Goal: Information Seeking & Learning: Learn about a topic

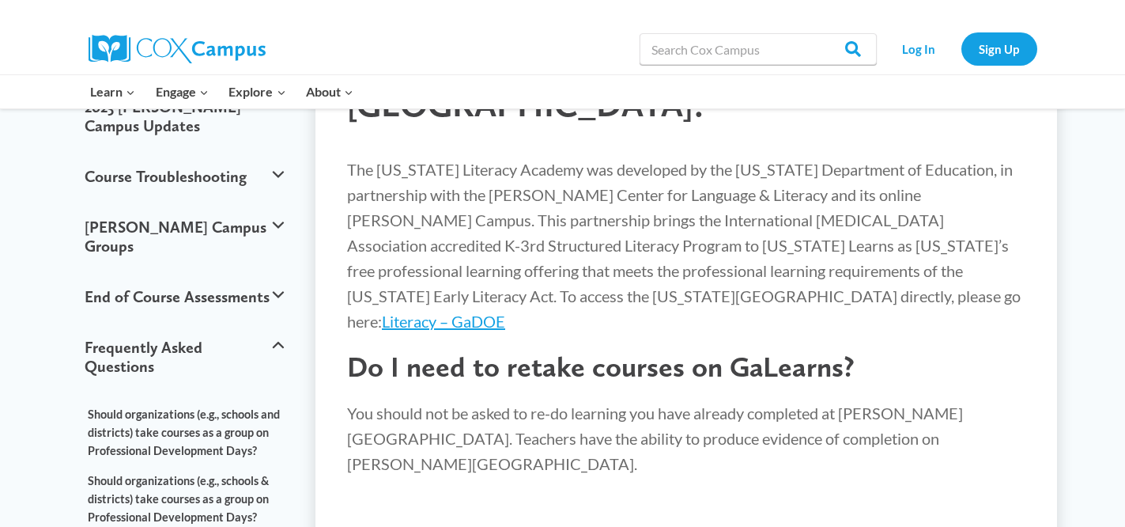
scroll to position [235, 0]
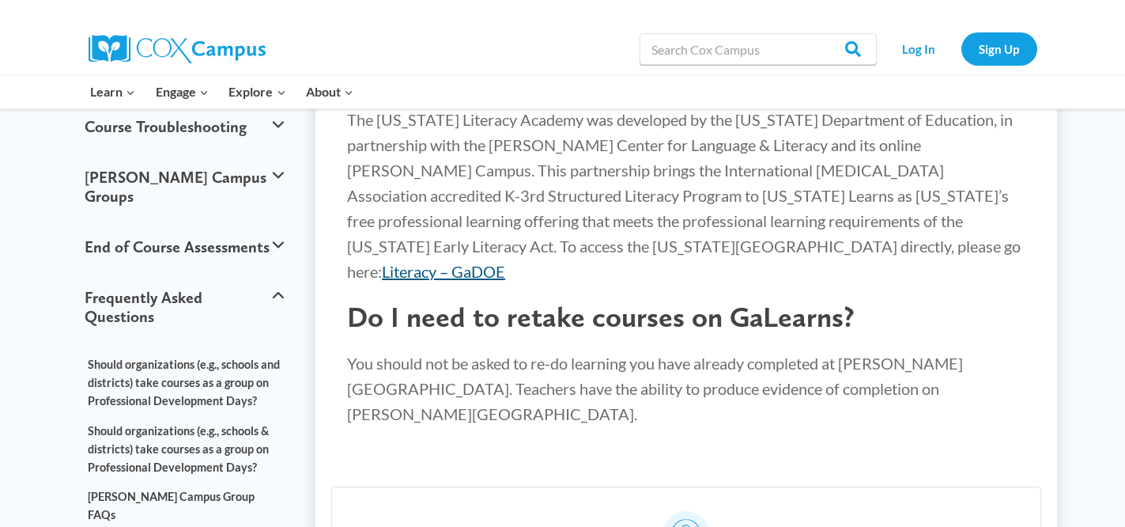
click at [505, 262] on link "Literacy – GaDOE" at bounding box center [443, 271] width 123 height 19
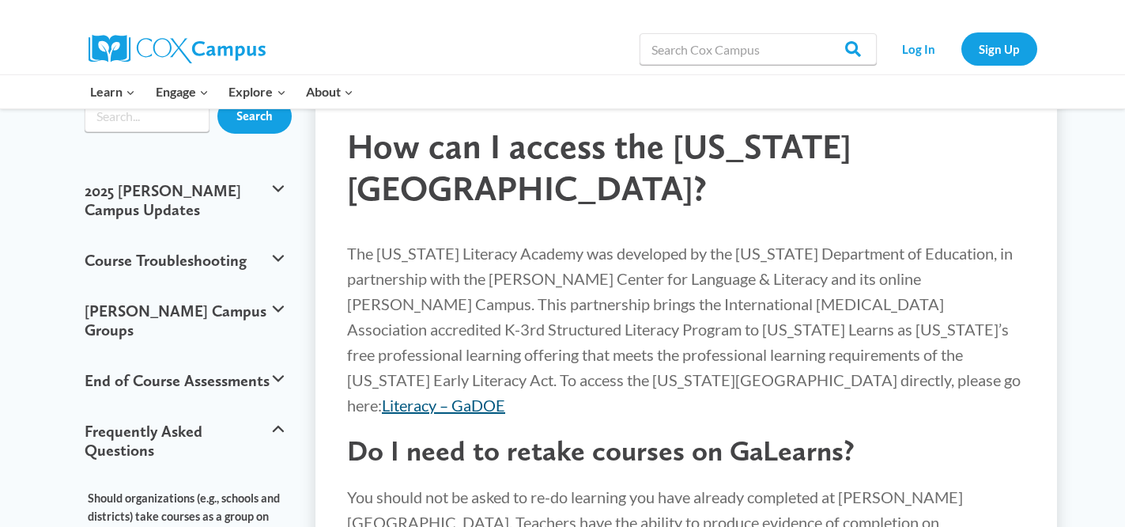
scroll to position [0, 0]
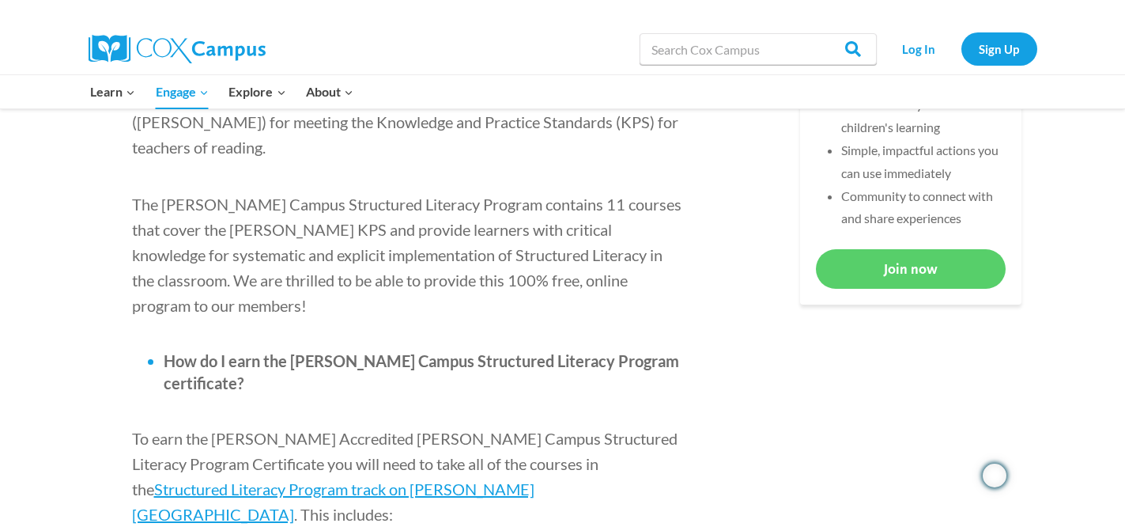
scroll to position [771, 0]
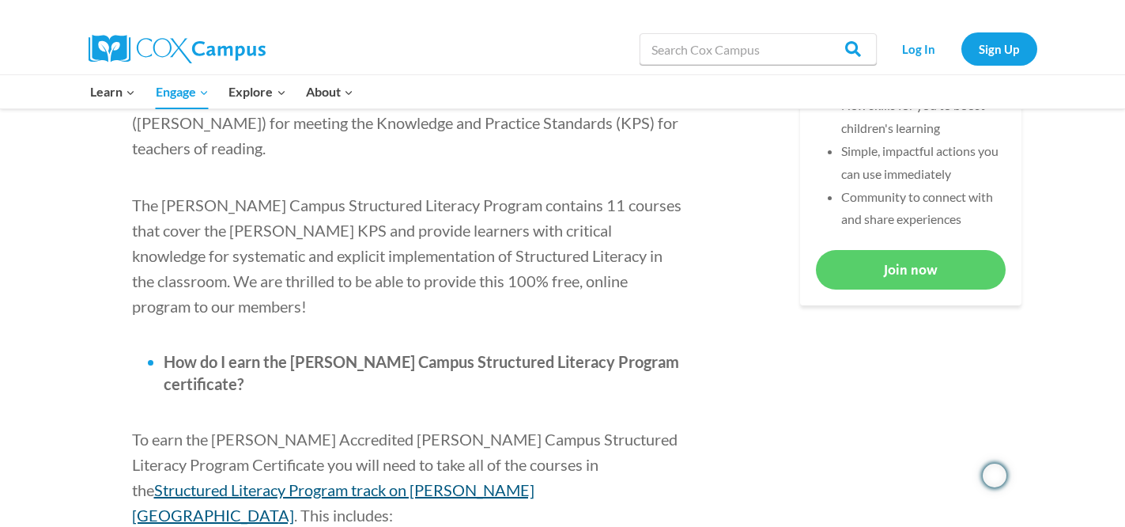
click at [516, 480] on span "Structured Literacy Program track on Cox Campus" at bounding box center [333, 502] width 402 height 44
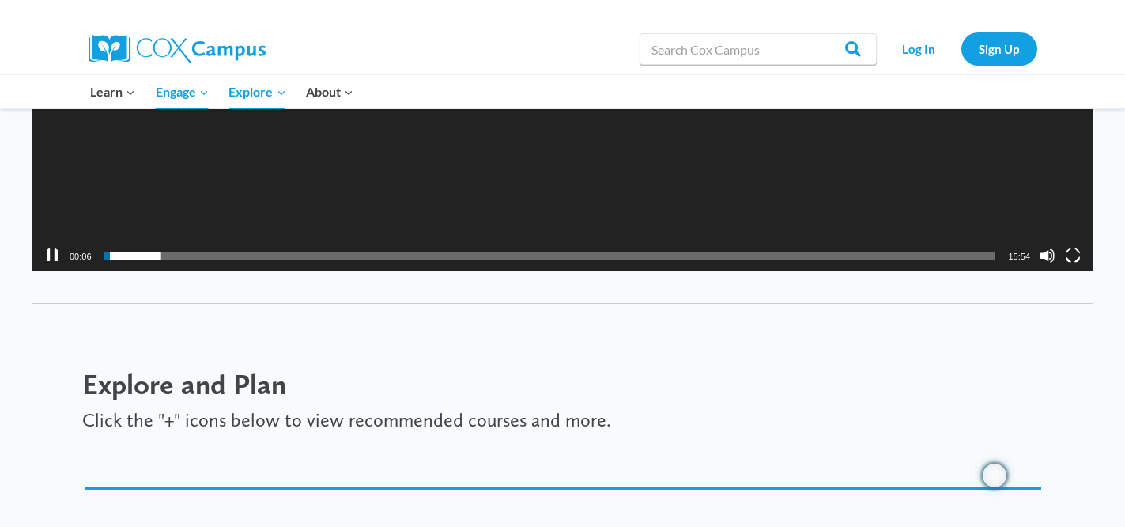
scroll to position [1946, 0]
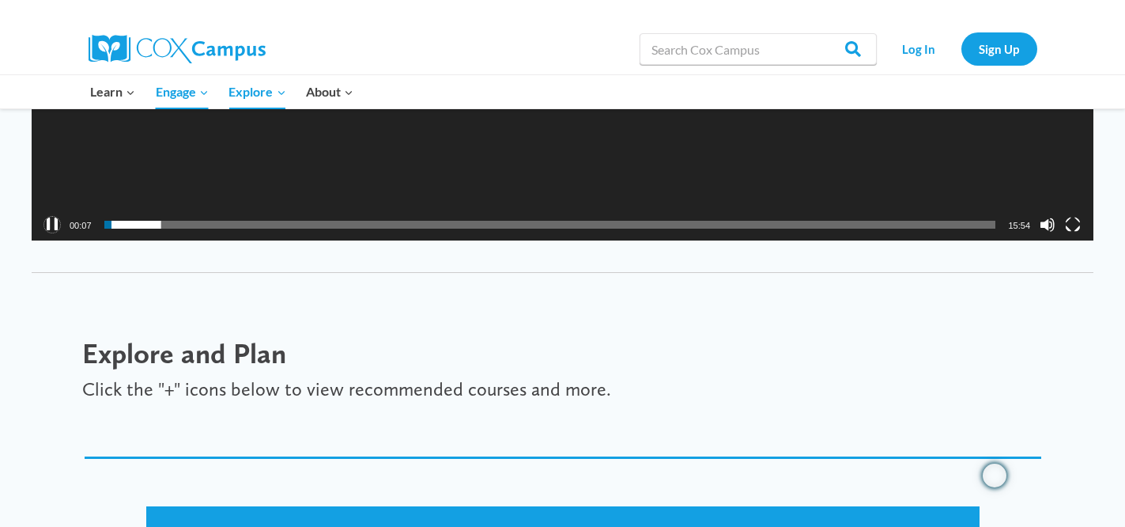
click at [55, 224] on button "Pause" at bounding box center [52, 225] width 16 height 16
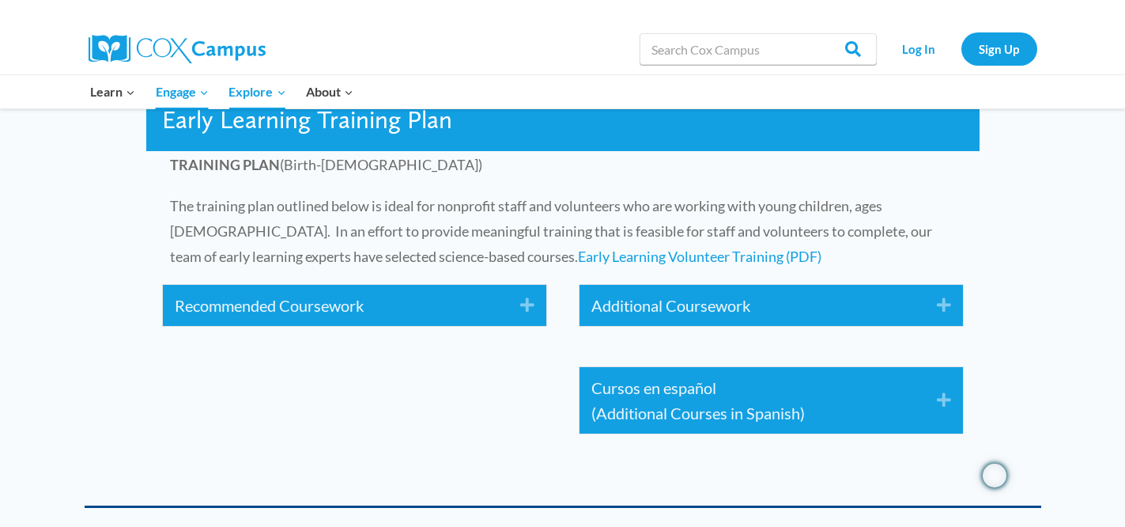
scroll to position [2367, 0]
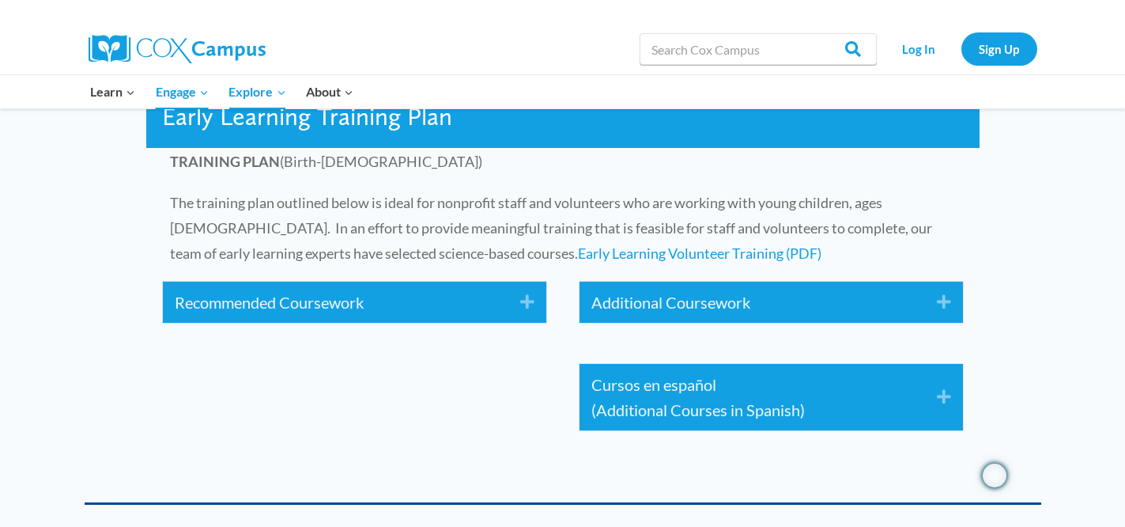
click at [526, 300] on icon "Expand" at bounding box center [521, 301] width 26 height 25
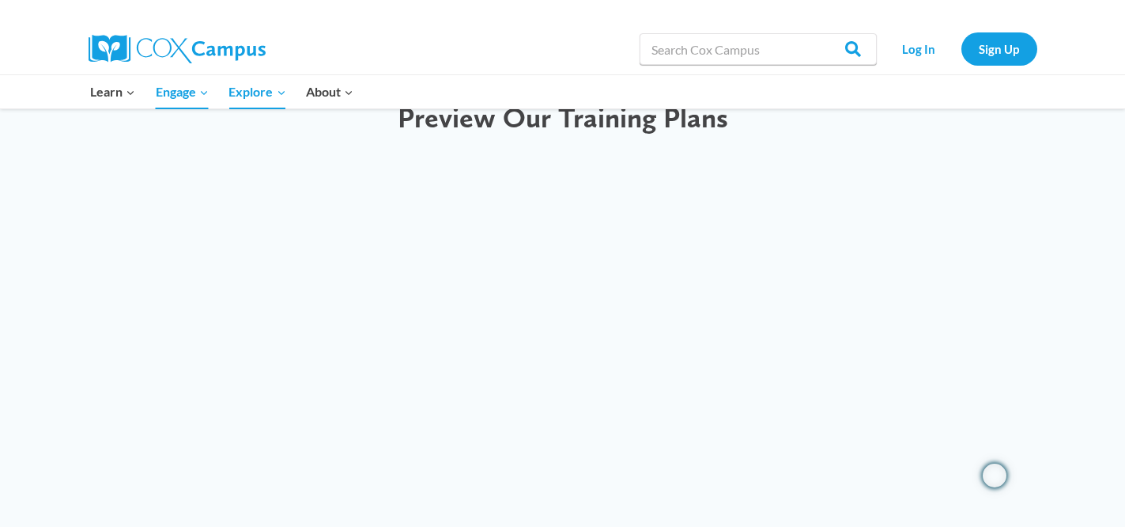
scroll to position [4747, 0]
